Goal: Transaction & Acquisition: Purchase product/service

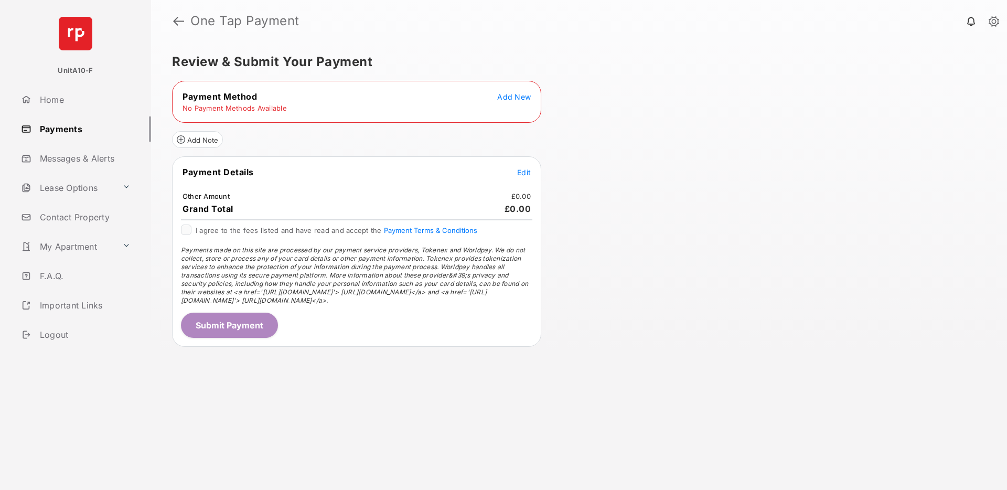
click at [519, 98] on span "Add New" at bounding box center [514, 96] width 34 height 9
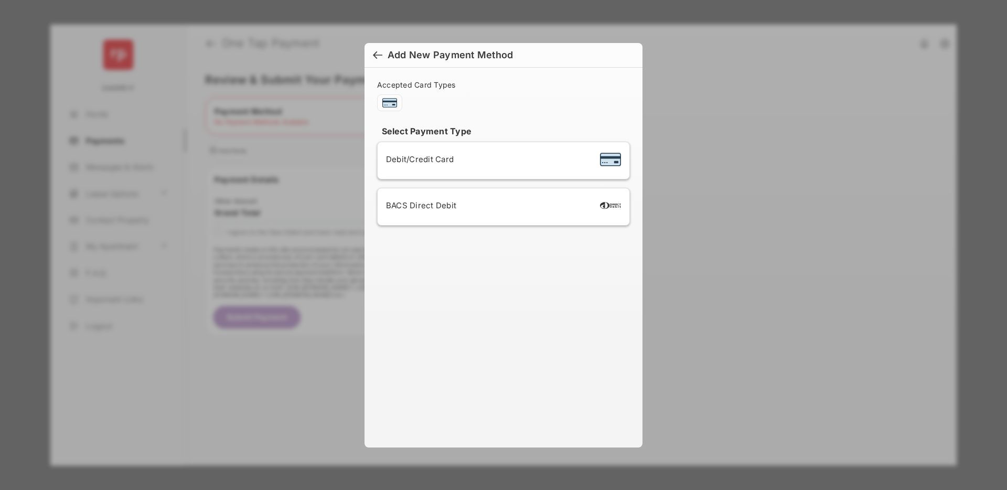
click at [416, 207] on span "BACS Direct Debit" at bounding box center [421, 205] width 70 height 10
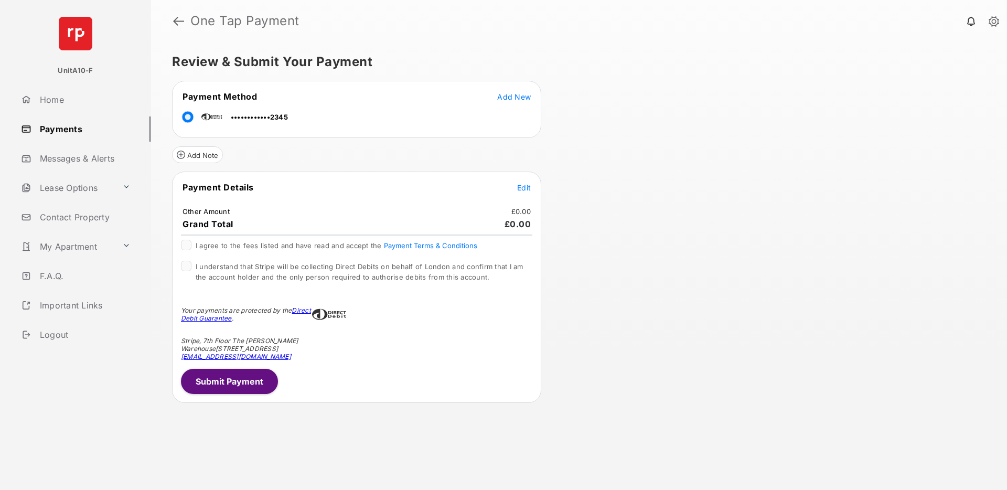
click at [525, 192] on span "Edit" at bounding box center [524, 187] width 14 height 9
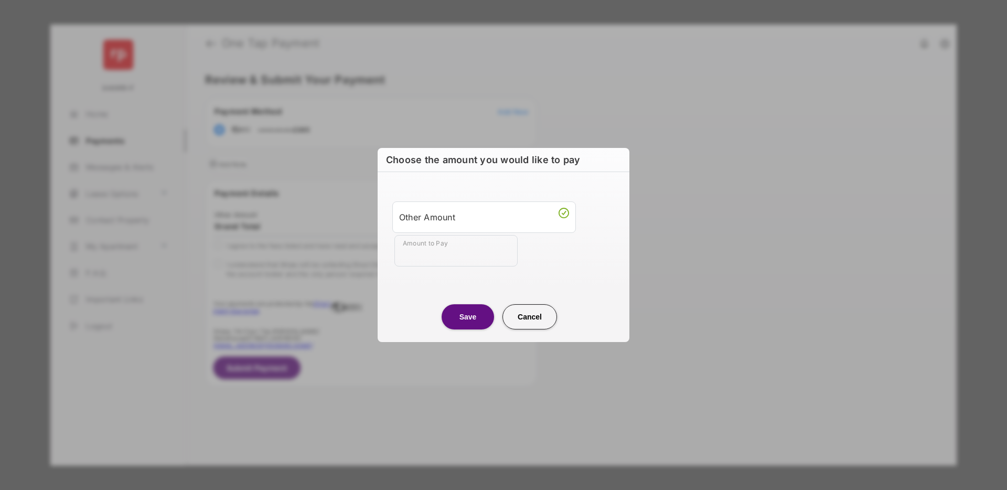
click at [476, 255] on input "Amount to Pay" at bounding box center [456, 250] width 123 height 31
type input "**"
click at [421, 286] on div "Save Cancel" at bounding box center [504, 306] width 252 height 46
click at [465, 319] on button "Save" at bounding box center [468, 316] width 52 height 25
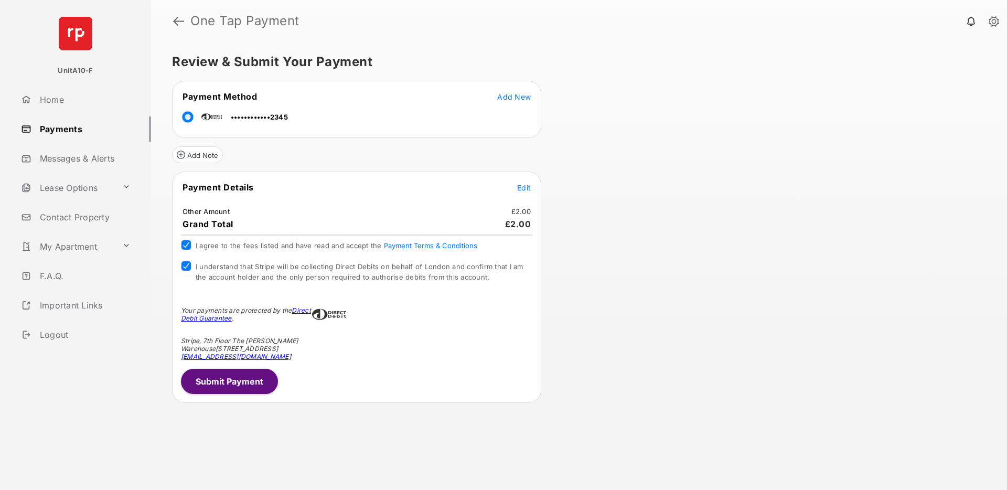
click at [246, 383] on button "Submit Payment" at bounding box center [229, 381] width 97 height 25
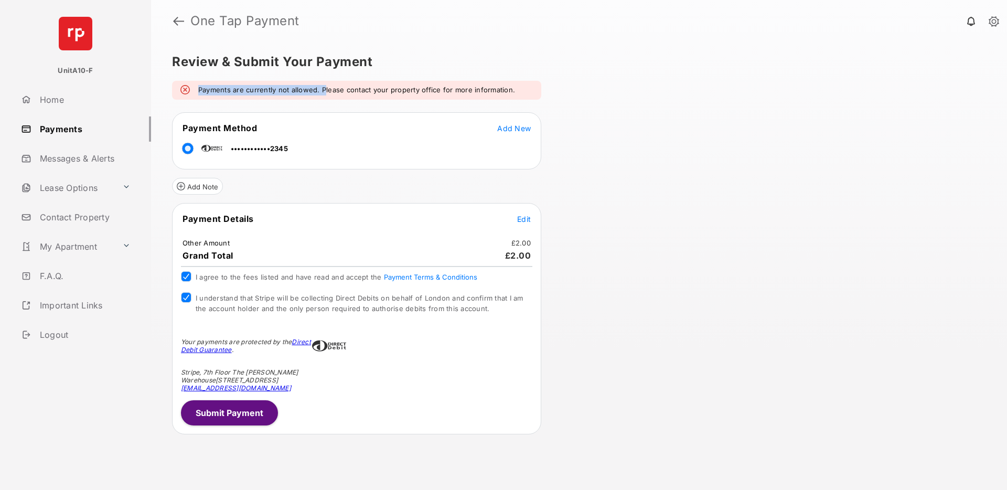
drag, startPoint x: 325, startPoint y: 92, endPoint x: 545, endPoint y: 84, distance: 220.5
click at [545, 84] on div "Review & Submit Your Payment Payments are currently not allowed. Please contact…" at bounding box center [579, 266] width 856 height 448
click at [697, 143] on div "Review & Submit Your Payment Payments are currently not allowed. Please contact…" at bounding box center [579, 266] width 856 height 448
